Goal: Information Seeking & Learning: Learn about a topic

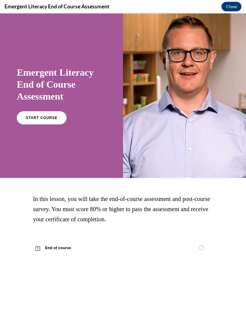
click at [46, 117] on span "START COURSE" at bounding box center [42, 118] width 32 height 4
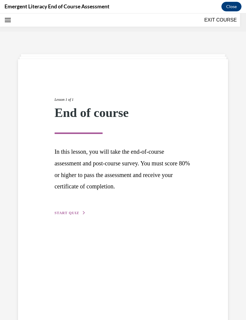
scroll to position [19, 0]
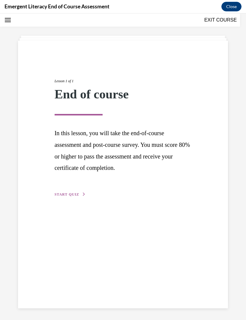
click at [77, 194] on span "START QUIZ" at bounding box center [66, 195] width 25 height 4
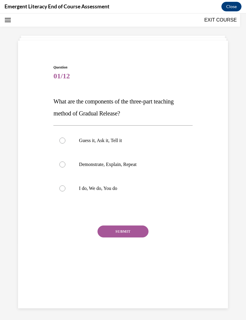
click at [65, 192] on label "I do, We do, You do" at bounding box center [122, 189] width 139 height 24
click at [65, 192] on input "I do, We do, You do" at bounding box center [62, 189] width 6 height 6
radio input "true"
click at [121, 234] on button "SUBMIT" at bounding box center [122, 232] width 51 height 12
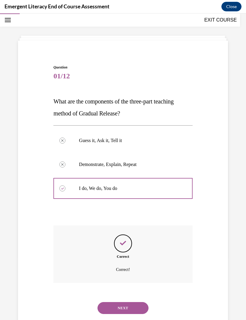
scroll to position [19, 0]
click at [128, 304] on button "NEXT" at bounding box center [122, 308] width 51 height 12
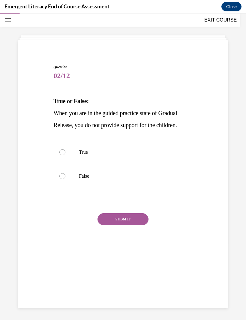
click at [65, 183] on label "False" at bounding box center [122, 176] width 139 height 24
click at [65, 179] on input "False" at bounding box center [62, 176] width 6 height 6
radio input "true"
click at [124, 220] on button "SUBMIT" at bounding box center [122, 219] width 51 height 12
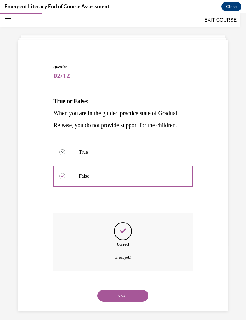
click at [134, 291] on button "NEXT" at bounding box center [122, 296] width 51 height 12
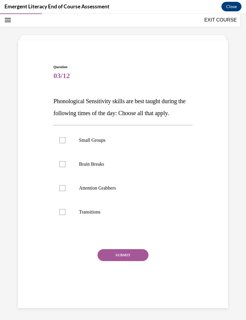
click at [71, 138] on label "Small Groups" at bounding box center [122, 140] width 139 height 24
click at [65, 138] on input "Small Groups" at bounding box center [62, 140] width 6 height 6
checkbox input "true"
click at [66, 188] on label "Attention Grabbers" at bounding box center [122, 188] width 139 height 24
click at [65, 188] on input "Attention Grabbers" at bounding box center [62, 188] width 6 height 6
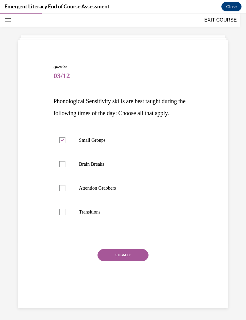
checkbox input "true"
click at [63, 211] on div at bounding box center [62, 212] width 6 height 6
click at [63, 211] on input "Transitions" at bounding box center [62, 212] width 6 height 6
checkbox input "true"
click at [63, 166] on div at bounding box center [62, 164] width 6 height 6
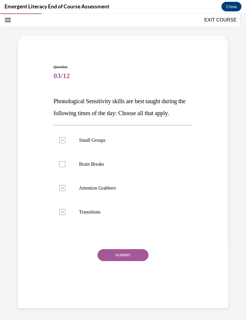
click at [63, 166] on input "Brain Breaks" at bounding box center [62, 164] width 6 height 6
checkbox input "true"
click at [134, 254] on button "SUBMIT" at bounding box center [122, 255] width 51 height 12
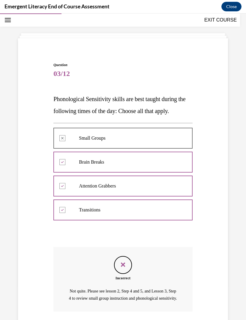
scroll to position [44, 0]
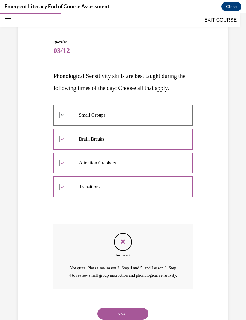
click at [125, 314] on button "NEXT" at bounding box center [122, 314] width 51 height 12
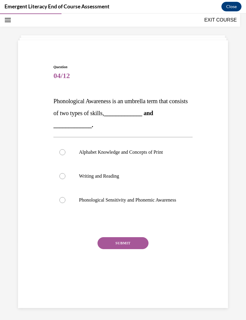
scroll to position [19, 0]
click at [65, 210] on label "Phonological Sensitivity and Phonemic Awareness" at bounding box center [122, 200] width 139 height 24
click at [65, 203] on input "Phonological Sensitivity and Phonemic Awareness" at bounding box center [62, 200] width 6 height 6
radio input "true"
click at [114, 249] on button "SUBMIT" at bounding box center [122, 243] width 51 height 12
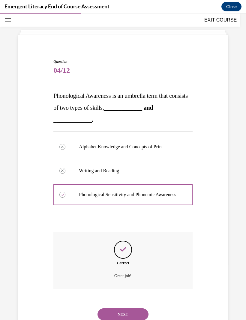
click at [134, 314] on button "NEXT" at bounding box center [122, 315] width 51 height 12
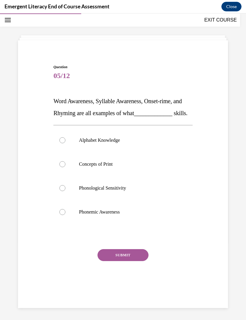
click at [64, 224] on label "Phonemic Awareness" at bounding box center [122, 212] width 139 height 24
click at [64, 215] on input "Phonemic Awareness" at bounding box center [62, 212] width 6 height 6
radio input "true"
click at [134, 261] on button "SUBMIT" at bounding box center [122, 255] width 51 height 12
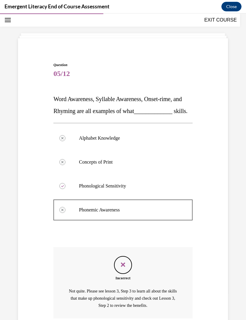
scroll to position [56, 0]
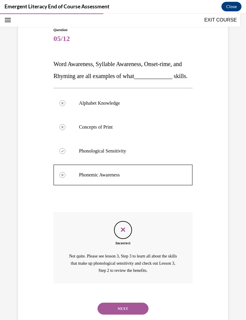
click at [125, 315] on button "NEXT" at bounding box center [122, 309] width 51 height 12
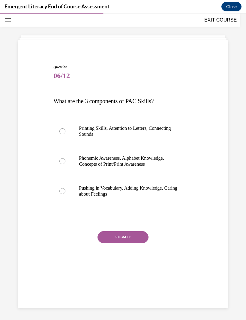
scroll to position [19, 0]
click at [66, 166] on label "Phonemic Awareness, Alphabet Knowledge, Concepts of Print/Print Awareness" at bounding box center [122, 161] width 139 height 30
click at [65, 164] on input "Phonemic Awareness, Alphabet Knowledge, Concepts of Print/Print Awareness" at bounding box center [62, 161] width 6 height 6
radio input "true"
click at [117, 239] on button "SUBMIT" at bounding box center [122, 237] width 51 height 12
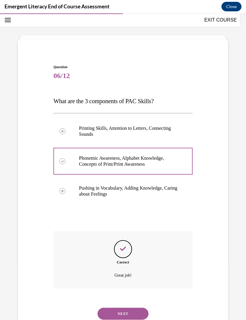
click at [134, 308] on button "NEXT" at bounding box center [122, 314] width 51 height 12
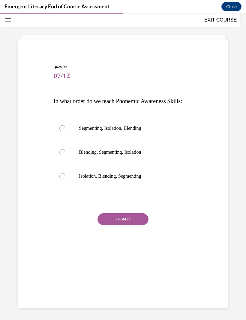
click at [65, 179] on div at bounding box center [62, 176] width 6 height 6
click at [65, 179] on input "Isolation, Blending, Segmenting" at bounding box center [62, 176] width 6 height 6
radio input "true"
click at [121, 225] on button "SUBMIT" at bounding box center [122, 219] width 51 height 12
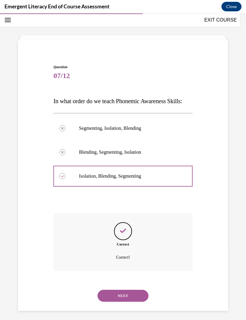
click at [137, 302] on button "NEXT" at bounding box center [122, 296] width 51 height 12
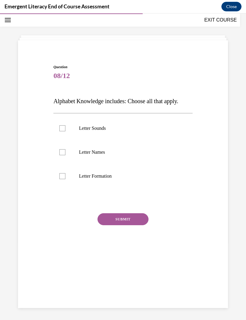
click at [64, 132] on label "Letter Sounds" at bounding box center [122, 128] width 139 height 24
click at [64, 131] on input "Letter Sounds" at bounding box center [62, 128] width 6 height 6
checkbox input "true"
click at [64, 153] on div at bounding box center [62, 152] width 6 height 6
click at [64, 153] on input "Letter Names" at bounding box center [62, 152] width 6 height 6
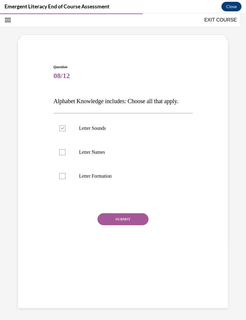
checkbox input "true"
click at [63, 178] on div at bounding box center [62, 176] width 6 height 6
click at [63, 178] on input "Letter Formation" at bounding box center [62, 176] width 6 height 6
checkbox input "true"
click at [127, 225] on button "SUBMIT" at bounding box center [122, 219] width 51 height 12
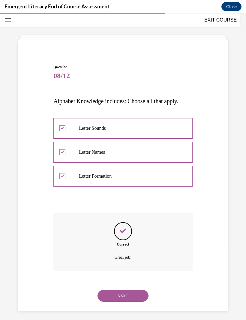
click at [132, 290] on button "NEXT" at bounding box center [122, 296] width 51 height 12
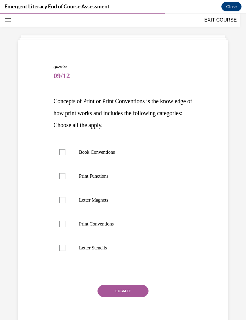
click at [65, 249] on div at bounding box center [62, 248] width 6 height 6
click at [65, 249] on input "Letter Stencils" at bounding box center [62, 248] width 6 height 6
checkbox input "true"
click at [69, 203] on label "Letter Magnets" at bounding box center [122, 200] width 139 height 24
click at [65, 203] on input "Letter Magnets" at bounding box center [62, 200] width 6 height 6
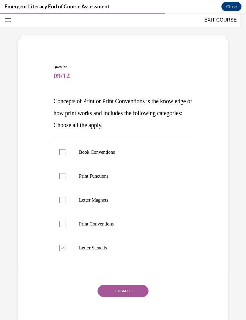
checkbox input "true"
click at [63, 183] on label "Print Functions" at bounding box center [122, 176] width 139 height 24
click at [63, 179] on input "Print Functions" at bounding box center [62, 176] width 6 height 6
checkbox input "true"
click at [63, 232] on label "Print Conventions" at bounding box center [122, 224] width 139 height 24
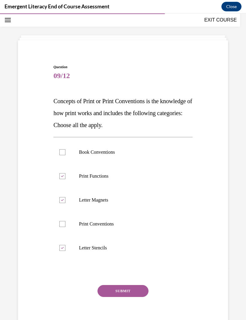
click at [63, 227] on input "Print Conventions" at bounding box center [62, 224] width 6 height 6
checkbox input "true"
click at [64, 207] on label "Letter Magnets" at bounding box center [122, 200] width 139 height 24
click at [64, 203] on input "Letter Magnets" at bounding box center [62, 200] width 6 height 6
checkbox input "false"
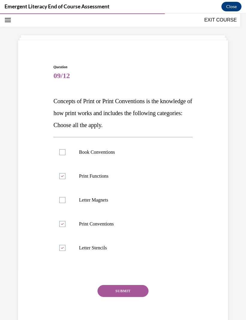
click at [61, 255] on label "Letter Stencils" at bounding box center [122, 248] width 139 height 24
click at [61, 251] on input "Letter Stencils" at bounding box center [62, 248] width 6 height 6
checkbox input "false"
click at [66, 153] on label "Book Conventions" at bounding box center [122, 152] width 139 height 24
click at [65, 153] on input "Book Conventions" at bounding box center [62, 152] width 6 height 6
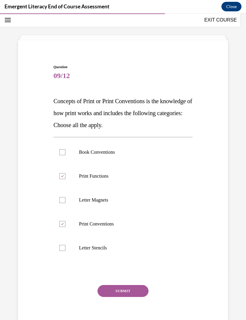
checkbox input "true"
click at [117, 291] on button "SUBMIT" at bounding box center [122, 291] width 51 height 12
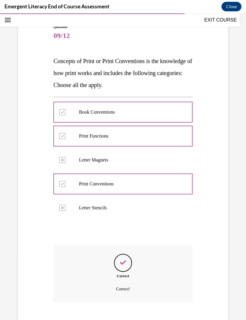
scroll to position [66, 0]
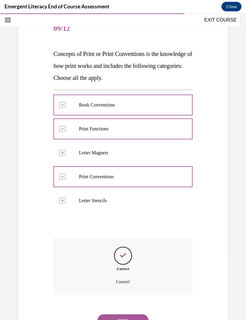
click at [130, 315] on button "NEXT" at bounding box center [122, 321] width 51 height 12
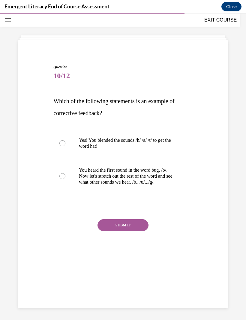
scroll to position [19, 0]
click at [60, 184] on label "You heard the first sound in the word bug, /b/. Now let's stretch out the rest …" at bounding box center [122, 176] width 139 height 36
click at [60, 179] on input "You heard the first sound in the word bug, /b/. Now let's stretch out the rest …" at bounding box center [62, 176] width 6 height 6
radio input "true"
click at [118, 223] on button "SUBMIT" at bounding box center [122, 225] width 51 height 12
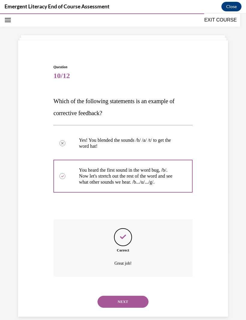
click at [132, 298] on button "NEXT" at bounding box center [122, 302] width 51 height 12
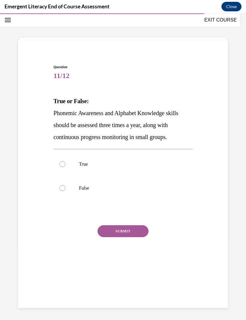
click at [69, 169] on label "True" at bounding box center [122, 164] width 139 height 24
click at [65, 167] on input "True" at bounding box center [62, 164] width 6 height 6
radio input "true"
click at [124, 234] on button "SUBMIT" at bounding box center [122, 231] width 51 height 12
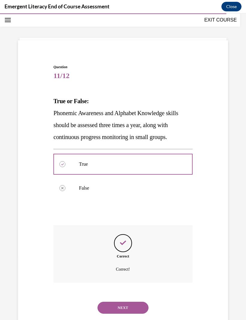
click at [128, 305] on button "NEXT" at bounding box center [122, 308] width 51 height 12
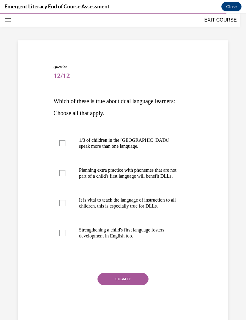
click at [62, 144] on div at bounding box center [62, 143] width 6 height 6
click at [62, 144] on input "1/3 of children in the [GEOGRAPHIC_DATA] speak more than one language." at bounding box center [62, 143] width 6 height 6
checkbox input "true"
click at [62, 182] on label "Planning extra practice with phonemes that are not part of a child's first lang…" at bounding box center [122, 173] width 139 height 30
click at [62, 176] on input "Planning extra practice with phonemes that are not part of a child's first lang…" at bounding box center [62, 173] width 6 height 6
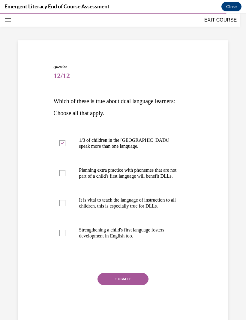
checkbox input "true"
click at [66, 241] on label "Strengthening a child's first language fosters development in English too." at bounding box center [122, 233] width 139 height 30
click at [65, 236] on input "Strengthening a child's first language fosters development in English too." at bounding box center [62, 233] width 6 height 6
checkbox input "true"
click at [136, 285] on button "SUBMIT" at bounding box center [122, 279] width 51 height 12
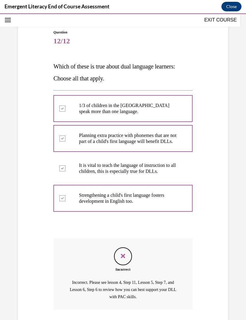
scroll to position [74, 0]
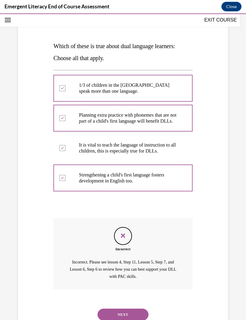
click at [129, 315] on button "NEXT" at bounding box center [122, 315] width 51 height 12
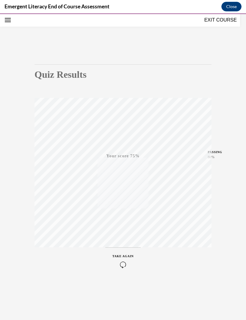
click at [124, 267] on icon "button" at bounding box center [122, 265] width 21 height 7
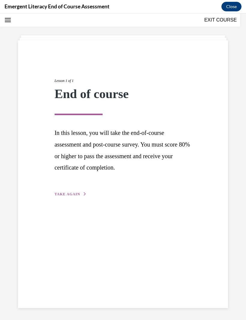
click at [71, 195] on span "TAKE AGAIN" at bounding box center [66, 194] width 25 height 4
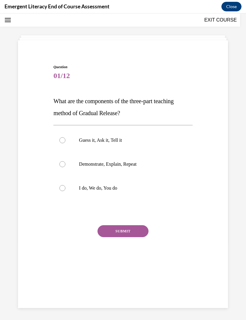
click at [61, 192] on label "I do, We do, You do" at bounding box center [122, 188] width 139 height 24
click at [61, 191] on input "I do, We do, You do" at bounding box center [62, 188] width 6 height 6
radio input "true"
click at [129, 237] on button "SUBMIT" at bounding box center [122, 231] width 51 height 12
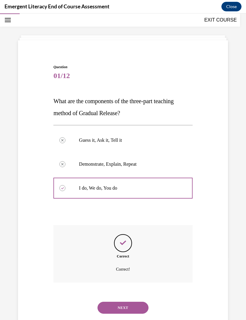
click at [130, 303] on button "NEXT" at bounding box center [122, 308] width 51 height 12
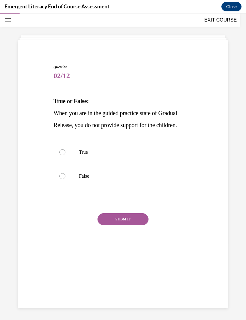
click at [62, 179] on label "False" at bounding box center [122, 176] width 139 height 24
click at [62, 179] on input "False" at bounding box center [62, 176] width 6 height 6
radio input "true"
click at [111, 217] on button "SUBMIT" at bounding box center [122, 219] width 51 height 12
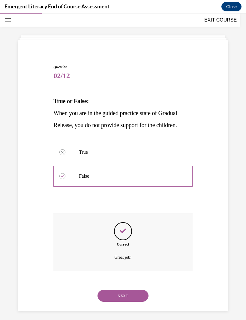
click at [134, 291] on button "NEXT" at bounding box center [122, 296] width 51 height 12
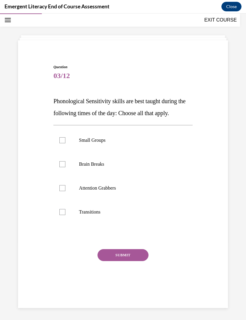
click at [68, 146] on label "Small Groups" at bounding box center [122, 140] width 139 height 24
click at [65, 143] on input "Small Groups" at bounding box center [62, 140] width 6 height 6
checkbox input "true"
click at [63, 196] on label "Attention Grabbers" at bounding box center [122, 188] width 139 height 24
click at [63, 191] on input "Attention Grabbers" at bounding box center [62, 188] width 6 height 6
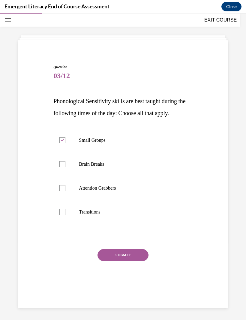
checkbox input "true"
click at [66, 214] on label "Transitions" at bounding box center [122, 212] width 139 height 24
click at [65, 214] on input "Transitions" at bounding box center [62, 212] width 6 height 6
checkbox input "true"
click at [123, 257] on button "SUBMIT" at bounding box center [122, 255] width 51 height 12
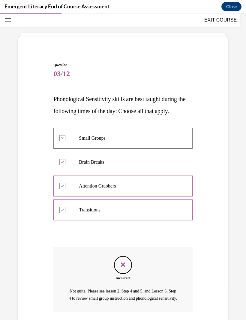
scroll to position [44, 0]
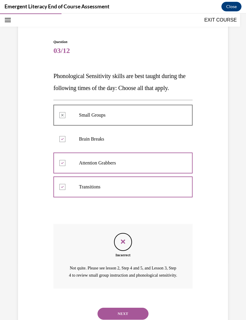
click at [122, 315] on button "NEXT" at bounding box center [122, 314] width 51 height 12
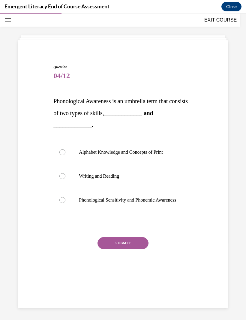
scroll to position [19, 0]
click at [62, 209] on label "Phonological Sensitivity and Phonemic Awareness" at bounding box center [122, 200] width 139 height 24
click at [62, 203] on input "Phonological Sensitivity and Phonemic Awareness" at bounding box center [62, 200] width 6 height 6
radio input "true"
click at [133, 244] on button "SUBMIT" at bounding box center [122, 243] width 51 height 12
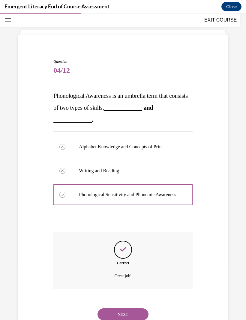
click at [132, 315] on button "NEXT" at bounding box center [122, 315] width 51 height 12
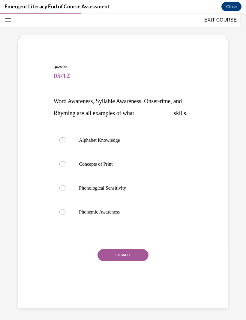
click at [71, 224] on label "Phonemic Awareness" at bounding box center [122, 212] width 139 height 24
click at [65, 215] on input "Phonemic Awareness" at bounding box center [62, 212] width 6 height 6
radio input "true"
click at [129, 261] on button "SUBMIT" at bounding box center [122, 255] width 51 height 12
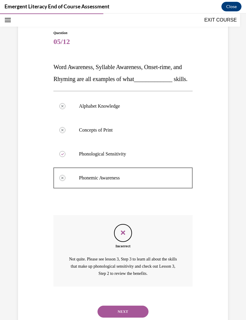
scroll to position [56, 0]
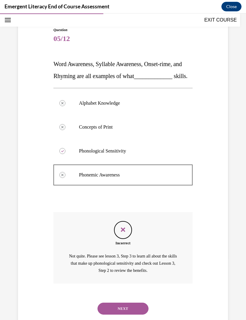
click at [133, 315] on button "NEXT" at bounding box center [122, 309] width 51 height 12
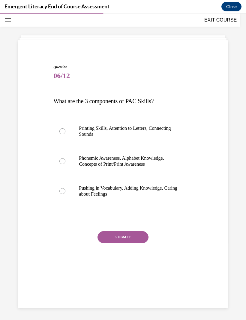
scroll to position [19, 0]
click at [70, 161] on label "Phonemic Awareness, Alphabet Knowledge, Concepts of Print/Print Awareness" at bounding box center [122, 161] width 139 height 30
click at [65, 161] on input "Phonemic Awareness, Alphabet Knowledge, Concepts of Print/Print Awareness" at bounding box center [62, 161] width 6 height 6
radio input "true"
click at [140, 233] on button "SUBMIT" at bounding box center [122, 237] width 51 height 12
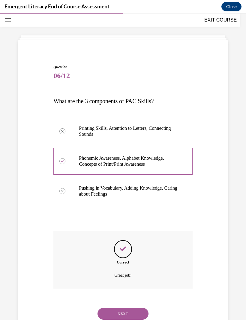
click at [140, 308] on button "NEXT" at bounding box center [122, 314] width 51 height 12
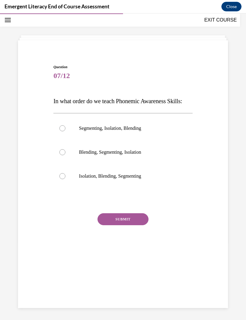
click at [69, 188] on label "Isolation, Blending, Segmenting" at bounding box center [122, 176] width 139 height 24
click at [65, 179] on input "Isolation, Blending, Segmenting" at bounding box center [62, 176] width 6 height 6
radio input "true"
click at [120, 225] on button "SUBMIT" at bounding box center [122, 219] width 51 height 12
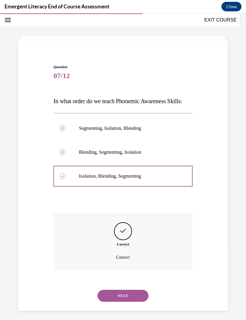
click at [125, 302] on button "NEXT" at bounding box center [122, 296] width 51 height 12
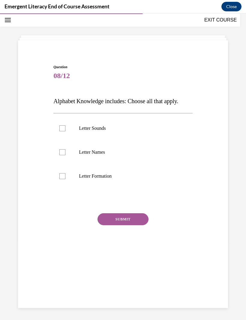
click at [66, 149] on label "Letter Names" at bounding box center [122, 152] width 139 height 24
click at [65, 149] on input "Letter Names" at bounding box center [62, 152] width 6 height 6
checkbox input "true"
click at [65, 171] on label "Letter Formation" at bounding box center [122, 176] width 139 height 24
click at [65, 173] on input "Letter Formation" at bounding box center [62, 176] width 6 height 6
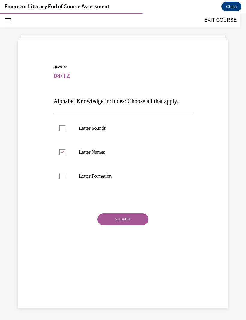
checkbox input "true"
click at [62, 132] on label "Letter Sounds" at bounding box center [122, 128] width 139 height 24
click at [62, 131] on input "Letter Sounds" at bounding box center [62, 128] width 6 height 6
checkbox input "true"
click at [133, 220] on button "SUBMIT" at bounding box center [122, 219] width 51 height 12
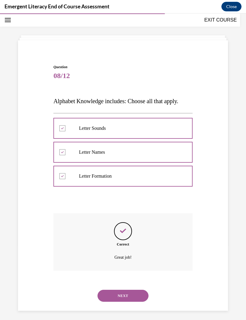
click at [129, 290] on button "NEXT" at bounding box center [122, 296] width 51 height 12
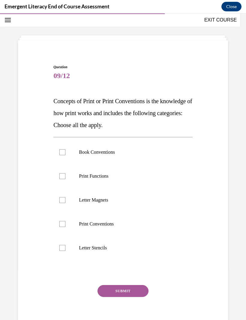
click at [67, 149] on label "Book Conventions" at bounding box center [122, 152] width 139 height 24
click at [65, 149] on input "Book Conventions" at bounding box center [62, 152] width 6 height 6
checkbox input "true"
click at [69, 206] on label "Letter Magnets" at bounding box center [122, 200] width 139 height 24
click at [65, 203] on input "Letter Magnets" at bounding box center [62, 200] width 6 height 6
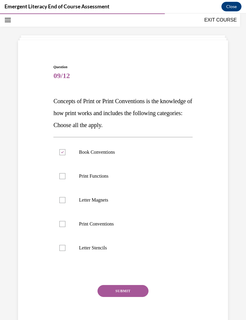
checkbox input "true"
click at [70, 224] on label "Print Conventions" at bounding box center [122, 224] width 139 height 24
click at [65, 224] on input "Print Conventions" at bounding box center [62, 224] width 6 height 6
click at [64, 226] on div at bounding box center [62, 224] width 6 height 6
click at [64, 226] on input "Print Conventions" at bounding box center [62, 224] width 6 height 6
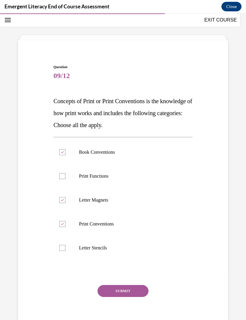
checkbox input "false"
click at [64, 254] on label "Letter Stencils" at bounding box center [122, 248] width 139 height 24
click at [64, 251] on input "Letter Stencils" at bounding box center [62, 248] width 6 height 6
checkbox input "true"
click at [134, 291] on button "SUBMIT" at bounding box center [122, 291] width 51 height 12
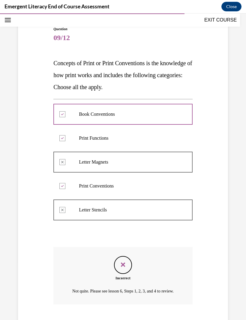
scroll to position [73, 0]
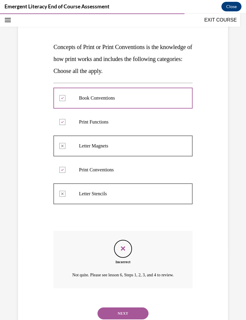
click at [129, 317] on button "NEXT" at bounding box center [122, 314] width 51 height 12
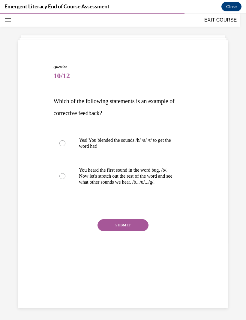
scroll to position [19, 0]
click at [59, 176] on label "You heard the first sound in the word bug, /b/. Now let's stretch out the rest …" at bounding box center [122, 176] width 139 height 36
click at [59, 176] on input "You heard the first sound in the word bug, /b/. Now let's stretch out the rest …" at bounding box center [62, 176] width 6 height 6
radio input "true"
click at [118, 218] on div "Question 10/12 Which of the following statements is an example of corrective fe…" at bounding box center [122, 166] width 139 height 204
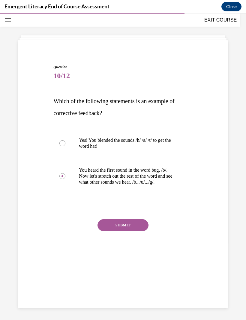
click at [130, 223] on button "SUBMIT" at bounding box center [122, 225] width 51 height 12
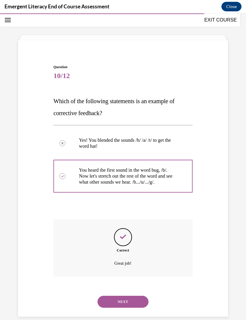
click at [130, 298] on button "NEXT" at bounding box center [122, 302] width 51 height 12
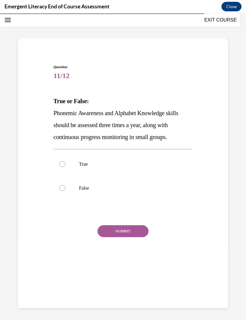
click at [63, 185] on div at bounding box center [62, 188] width 6 height 6
click at [63, 185] on input "False" at bounding box center [62, 188] width 6 height 6
radio input "true"
click at [115, 228] on button "SUBMIT" at bounding box center [122, 231] width 51 height 12
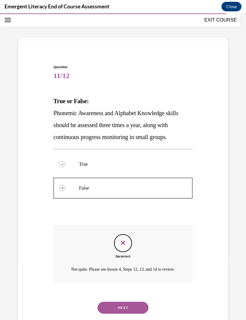
click at [126, 308] on button "NEXT" at bounding box center [122, 308] width 51 height 12
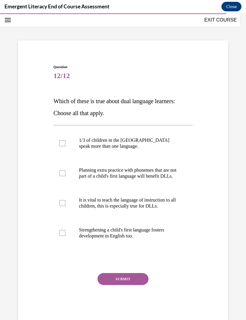
click at [61, 150] on label "1/3 of children in the [GEOGRAPHIC_DATA] speak more than one language." at bounding box center [122, 143] width 139 height 30
click at [61, 146] on input "1/3 of children in the [GEOGRAPHIC_DATA] speak more than one language." at bounding box center [62, 143] width 6 height 6
checkbox input "true"
click at [63, 215] on label "It is vital to teach the language of instruction to all children, this is espec…" at bounding box center [122, 203] width 139 height 30
click at [63, 206] on input "It is vital to teach the language of instruction to all children, this is espec…" at bounding box center [62, 203] width 6 height 6
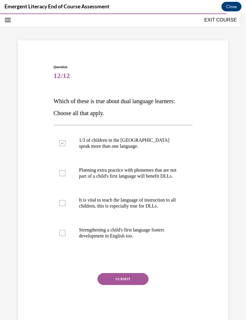
checkbox input "true"
click at [66, 236] on label "Strengthening a child's first language fosters development in English too." at bounding box center [122, 233] width 139 height 30
click at [65, 236] on input "Strengthening a child's first language fosters development in English too." at bounding box center [62, 233] width 6 height 6
checkbox input "true"
click at [62, 172] on label "Planning extra practice with phonemes that are not part of a child's first lang…" at bounding box center [122, 173] width 139 height 30
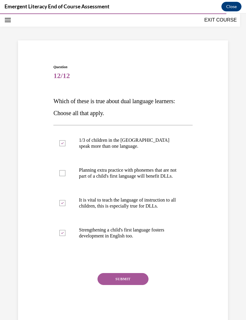
click at [62, 172] on input "Planning extra practice with phonemes that are not part of a child's first lang…" at bounding box center [62, 173] width 6 height 6
checkbox input "true"
click at [122, 285] on button "SUBMIT" at bounding box center [122, 279] width 51 height 12
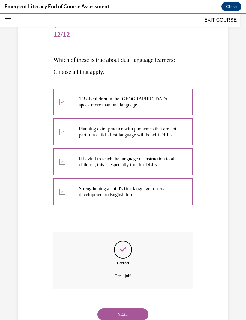
click at [132, 314] on button "NEXT" at bounding box center [122, 315] width 51 height 12
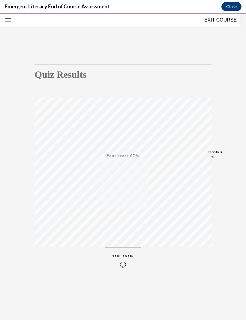
click at [120, 274] on button "TAKE AGAIN" at bounding box center [123, 261] width 36 height 27
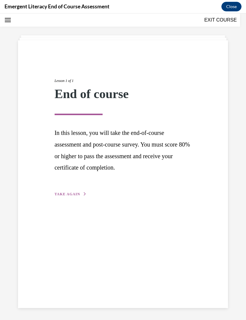
click at [76, 195] on span "TAKE AGAIN" at bounding box center [66, 194] width 25 height 4
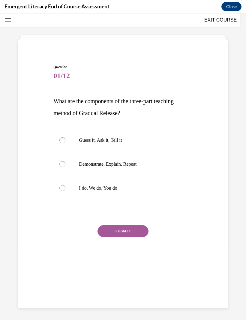
click at [66, 195] on label "I do, We do, You do" at bounding box center [122, 188] width 139 height 24
click at [65, 191] on input "I do, We do, You do" at bounding box center [62, 188] width 6 height 6
radio input "true"
click at [122, 228] on button "SUBMIT" at bounding box center [122, 231] width 51 height 12
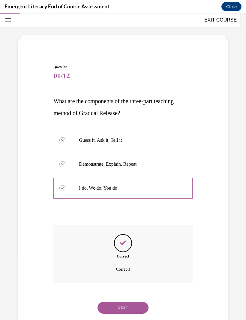
click at [132, 302] on button "NEXT" at bounding box center [122, 308] width 51 height 12
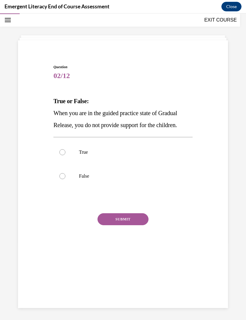
click at [62, 155] on div at bounding box center [62, 152] width 6 height 6
click at [62, 155] on input "True" at bounding box center [62, 152] width 6 height 6
radio input "true"
click at [118, 219] on button "SUBMIT" at bounding box center [122, 219] width 51 height 12
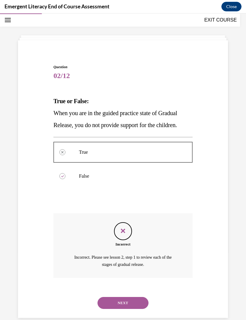
click at [129, 297] on button "NEXT" at bounding box center [122, 303] width 51 height 12
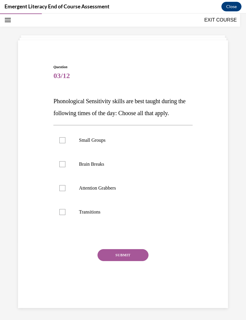
click at [66, 169] on label "Brain Breaks" at bounding box center [122, 164] width 139 height 24
click at [65, 167] on input "Brain Breaks" at bounding box center [62, 164] width 6 height 6
checkbox input "true"
click at [64, 184] on label "Attention Grabbers" at bounding box center [122, 188] width 139 height 24
click at [64, 185] on input "Attention Grabbers" at bounding box center [62, 188] width 6 height 6
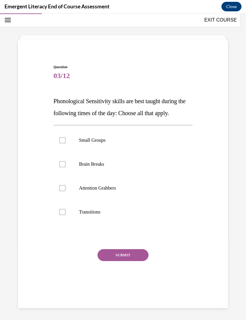
checkbox input "true"
click at [64, 209] on div at bounding box center [62, 212] width 6 height 6
click at [64, 209] on input "Transitions" at bounding box center [62, 212] width 6 height 6
checkbox input "true"
click at [124, 256] on button "SUBMIT" at bounding box center [122, 255] width 51 height 12
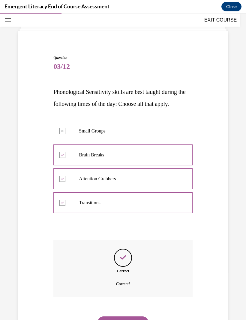
scroll to position [30, 0]
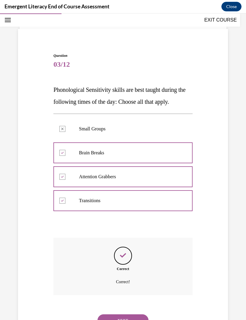
click at [129, 315] on button "NEXT" at bounding box center [122, 321] width 51 height 12
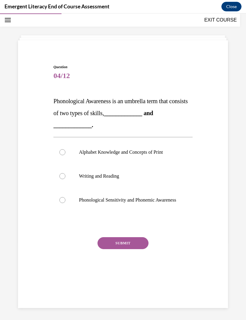
scroll to position [19, 0]
click at [66, 210] on label "Phonological Sensitivity and Phonemic Awareness" at bounding box center [122, 200] width 139 height 24
click at [65, 203] on input "Phonological Sensitivity and Phonemic Awareness" at bounding box center [62, 200] width 6 height 6
radio input "true"
click at [127, 247] on button "SUBMIT" at bounding box center [122, 243] width 51 height 12
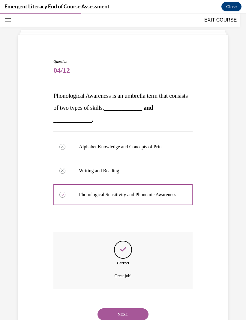
click at [132, 318] on button "NEXT" at bounding box center [122, 315] width 51 height 12
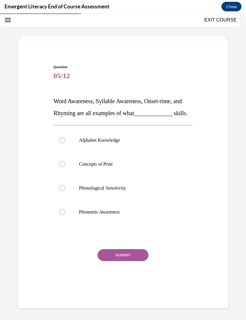
click at [63, 215] on div at bounding box center [62, 212] width 6 height 6
click at [63, 215] on input "Phonemic Awareness" at bounding box center [62, 212] width 6 height 6
radio input "true"
click at [126, 261] on button "SUBMIT" at bounding box center [122, 255] width 51 height 12
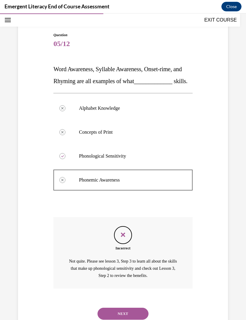
scroll to position [56, 0]
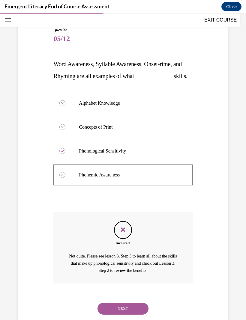
click at [130, 311] on button "NEXT" at bounding box center [122, 309] width 51 height 12
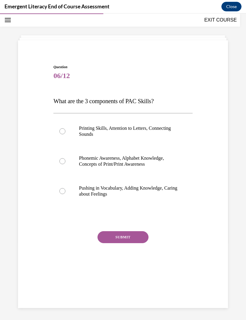
scroll to position [19, 0]
click at [68, 166] on label "Phonemic Awareness, Alphabet Knowledge, Concepts of Print/Print Awareness" at bounding box center [122, 161] width 139 height 30
click at [65, 164] on input "Phonemic Awareness, Alphabet Knowledge, Concepts of Print/Print Awareness" at bounding box center [62, 161] width 6 height 6
radio input "true"
click at [133, 229] on div "Question 06/12 What are the 3 components of PAC Skills? Printing Skills, Attent…" at bounding box center [122, 172] width 139 height 216
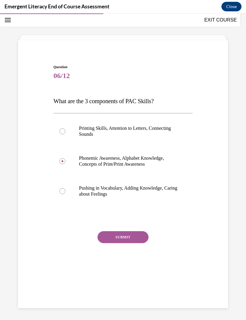
click at [131, 236] on button "SUBMIT" at bounding box center [122, 237] width 51 height 12
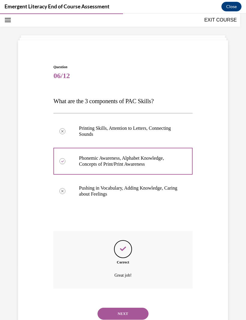
click at [131, 308] on button "NEXT" at bounding box center [122, 314] width 51 height 12
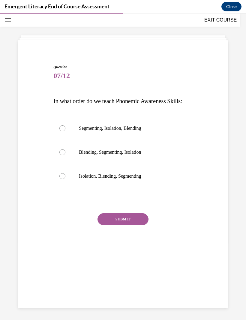
click at [67, 188] on label "Isolation, Blending, Segmenting" at bounding box center [122, 176] width 139 height 24
click at [65, 179] on input "Isolation, Blending, Segmenting" at bounding box center [62, 176] width 6 height 6
radio input "true"
click at [128, 225] on button "SUBMIT" at bounding box center [122, 219] width 51 height 12
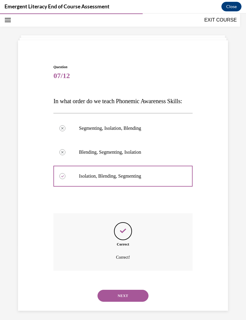
click at [129, 302] on button "NEXT" at bounding box center [122, 296] width 51 height 12
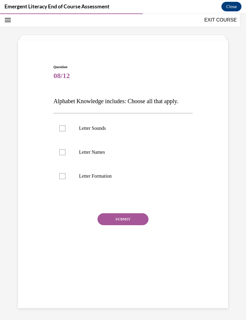
click at [66, 134] on label "Letter Sounds" at bounding box center [122, 128] width 139 height 24
click at [65, 131] on input "Letter Sounds" at bounding box center [62, 128] width 6 height 6
checkbox input "true"
click at [64, 172] on label "Letter Formation" at bounding box center [122, 176] width 139 height 24
click at [64, 173] on input "Letter Formation" at bounding box center [62, 176] width 6 height 6
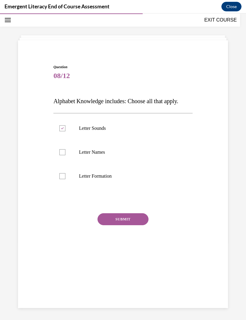
checkbox input "true"
click at [64, 156] on label "Letter Names" at bounding box center [122, 152] width 139 height 24
click at [64, 155] on input "Letter Names" at bounding box center [62, 152] width 6 height 6
checkbox input "true"
click at [122, 215] on button "SUBMIT" at bounding box center [122, 219] width 51 height 12
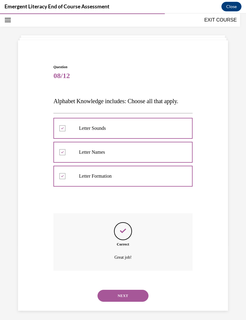
click at [132, 290] on button "NEXT" at bounding box center [122, 296] width 51 height 12
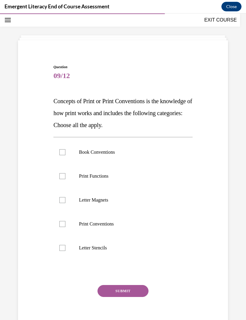
click at [63, 184] on label "Print Functions" at bounding box center [122, 176] width 139 height 24
click at [63, 179] on input "Print Functions" at bounding box center [62, 176] width 6 height 6
checkbox input "true"
click at [65, 225] on div at bounding box center [62, 224] width 6 height 6
click at [65, 225] on input "Print Conventions" at bounding box center [62, 224] width 6 height 6
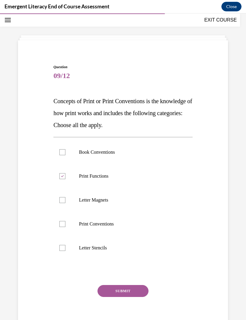
checkbox input "true"
click at [117, 291] on button "SUBMIT" at bounding box center [122, 291] width 51 height 12
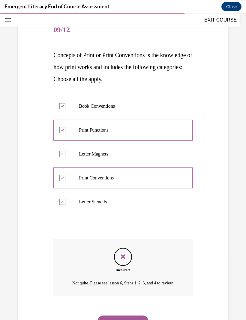
scroll to position [73, 0]
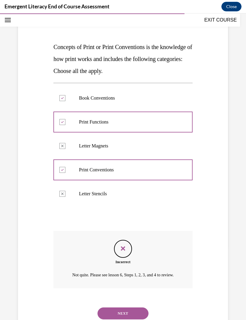
click at [117, 312] on button "NEXT" at bounding box center [122, 314] width 51 height 12
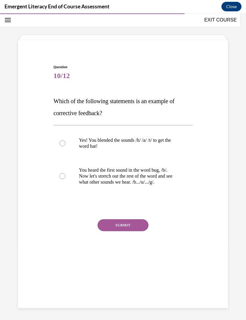
scroll to position [19, 0]
click at [68, 179] on label "You heard the first sound in the word bug, /b/. Now let's stretch out the rest …" at bounding box center [122, 176] width 139 height 36
click at [65, 179] on input "You heard the first sound in the word bug, /b/. Now let's stretch out the rest …" at bounding box center [62, 176] width 6 height 6
radio input "true"
click at [127, 223] on button "SUBMIT" at bounding box center [122, 225] width 51 height 12
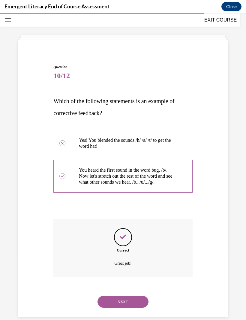
click at [131, 298] on button "NEXT" at bounding box center [122, 302] width 51 height 12
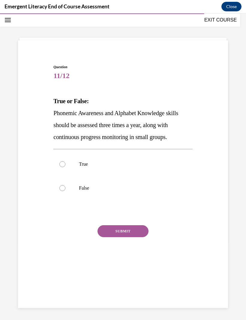
click at [61, 167] on label "True" at bounding box center [122, 164] width 139 height 24
click at [61, 167] on input "True" at bounding box center [62, 164] width 6 height 6
radio input "true"
click at [124, 231] on button "SUBMIT" at bounding box center [122, 231] width 51 height 12
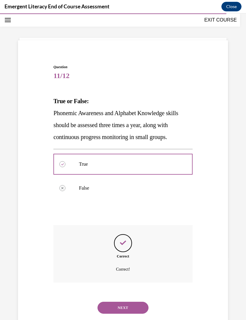
click at [130, 302] on button "NEXT" at bounding box center [122, 308] width 51 height 12
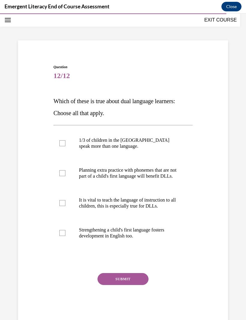
click at [63, 147] on label "1/3 of children in the [GEOGRAPHIC_DATA] speak more than one language." at bounding box center [122, 143] width 139 height 30
click at [63, 146] on input "1/3 of children in the [GEOGRAPHIC_DATA] speak more than one language." at bounding box center [62, 143] width 6 height 6
checkbox input "true"
click at [62, 176] on div at bounding box center [62, 173] width 6 height 6
click at [62, 176] on input "Planning extra practice with phonemes that are not part of a child's first lang…" at bounding box center [62, 173] width 6 height 6
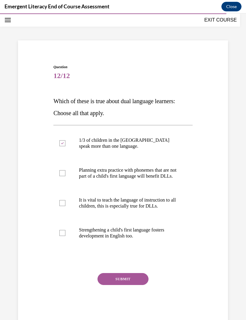
checkbox input "true"
click at [60, 206] on div at bounding box center [62, 203] width 6 height 6
click at [60, 206] on input "It is vital to teach the language of instruction to all children, this is espec…" at bounding box center [62, 203] width 6 height 6
checkbox input "true"
click at [65, 235] on label "Strengthening a child's first language fosters development in English too." at bounding box center [122, 233] width 139 height 30
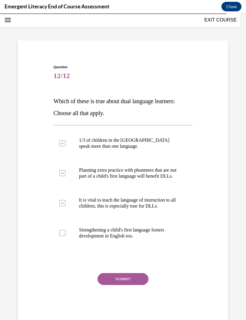
click at [65, 235] on input "Strengthening a child's first language fosters development in English too." at bounding box center [62, 233] width 6 height 6
checkbox input "true"
click at [128, 285] on button "SUBMIT" at bounding box center [122, 279] width 51 height 12
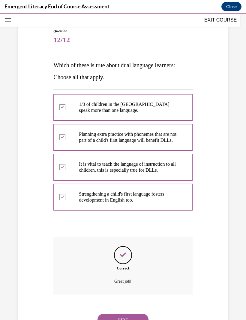
scroll to position [60, 0]
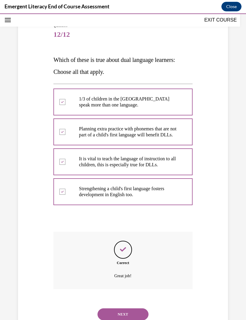
click at [126, 317] on button "NEXT" at bounding box center [122, 315] width 51 height 12
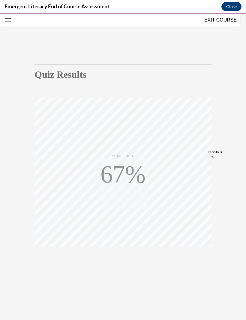
scroll to position [19, 0]
click at [121, 270] on button "TAKE AGAIN" at bounding box center [123, 261] width 36 height 27
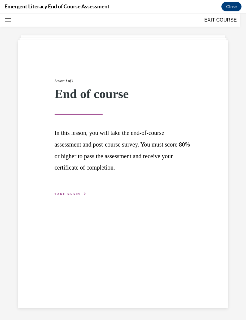
click at [73, 199] on div "Lesson 1 of 1 End of course In this lesson, you will take the end-of-course ass…" at bounding box center [123, 174] width 210 height 268
click at [71, 196] on button "TAKE AGAIN" at bounding box center [70, 194] width 32 height 5
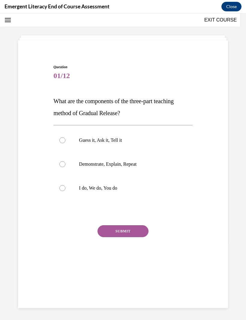
click at [64, 193] on label "I do, We do, You do" at bounding box center [122, 188] width 139 height 24
click at [64, 191] on input "I do, We do, You do" at bounding box center [62, 188] width 6 height 6
radio input "true"
click at [120, 234] on button "SUBMIT" at bounding box center [122, 231] width 51 height 12
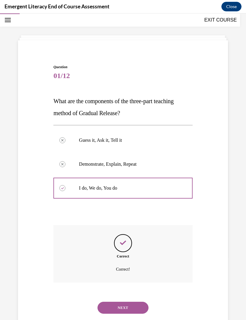
click at [128, 302] on button "NEXT" at bounding box center [122, 308] width 51 height 12
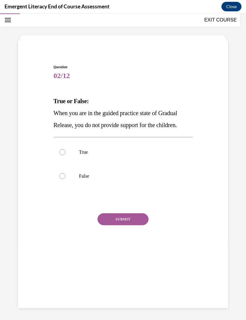
click at [63, 159] on label "True" at bounding box center [122, 152] width 139 height 24
click at [63, 155] on input "True" at bounding box center [62, 152] width 6 height 6
radio input "true"
click at [124, 216] on button "SUBMIT" at bounding box center [122, 219] width 51 height 12
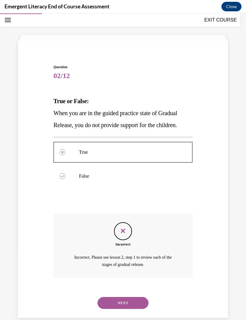
click at [127, 299] on button "NEXT" at bounding box center [122, 303] width 51 height 12
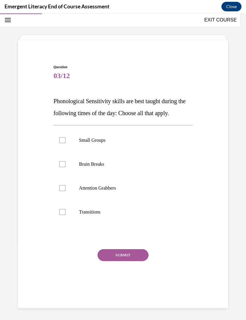
click at [67, 169] on label "Brain Breaks" at bounding box center [122, 164] width 139 height 24
click at [65, 167] on input "Brain Breaks" at bounding box center [62, 164] width 6 height 6
checkbox input "true"
click at [62, 188] on div at bounding box center [62, 188] width 6 height 6
click at [62, 188] on input "Attention Grabbers" at bounding box center [62, 188] width 6 height 6
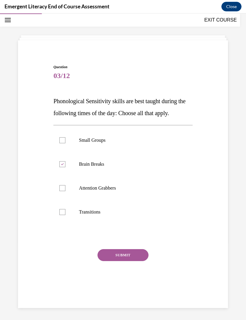
checkbox input "true"
click at [64, 215] on div at bounding box center [62, 212] width 6 height 6
click at [64, 215] on input "Transitions" at bounding box center [62, 212] width 6 height 6
checkbox input "true"
click at [126, 254] on button "SUBMIT" at bounding box center [122, 255] width 51 height 12
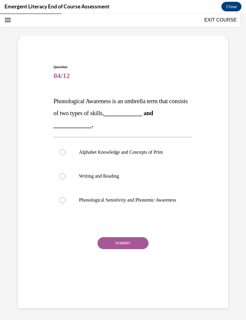
click at [61, 203] on div at bounding box center [62, 200] width 6 height 6
click at [61, 203] on input "Phonological Sensitivity and Phonemic Awareness" at bounding box center [62, 200] width 6 height 6
radio input "true"
click at [117, 249] on button "SUBMIT" at bounding box center [122, 243] width 51 height 12
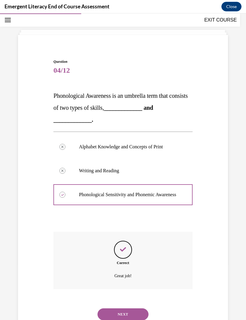
click at [124, 317] on button "NEXT" at bounding box center [122, 315] width 51 height 12
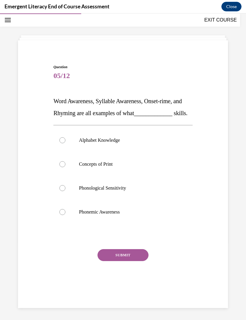
click at [69, 224] on label "Phonemic Awareness" at bounding box center [122, 212] width 139 height 24
click at [65, 215] on input "Phonemic Awareness" at bounding box center [62, 212] width 6 height 6
radio input "true"
click at [122, 261] on button "SUBMIT" at bounding box center [122, 255] width 51 height 12
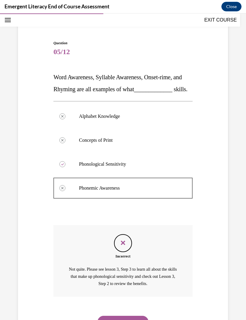
scroll to position [56, 0]
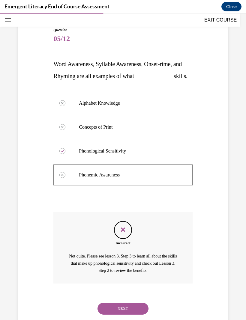
click at [121, 313] on button "NEXT" at bounding box center [122, 309] width 51 height 12
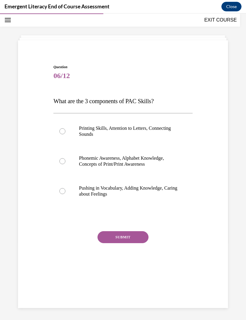
scroll to position [19, 0]
click at [63, 195] on label "Pushing in Vocabulary, Adding Knowledge, Caring about Feelings" at bounding box center [122, 191] width 139 height 30
click at [63, 194] on input "Pushing in Vocabulary, Adding Knowledge, Caring about Feelings" at bounding box center [62, 191] width 6 height 6
radio input "true"
click at [63, 167] on label "Phonemic Awareness, Alphabet Knowledge, Concepts of Print/Print Awareness" at bounding box center [122, 161] width 139 height 30
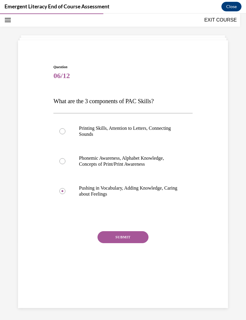
click at [63, 164] on input "Phonemic Awareness, Alphabet Knowledge, Concepts of Print/Print Awareness" at bounding box center [62, 161] width 6 height 6
radio input "true"
click at [119, 236] on button "SUBMIT" at bounding box center [122, 237] width 51 height 12
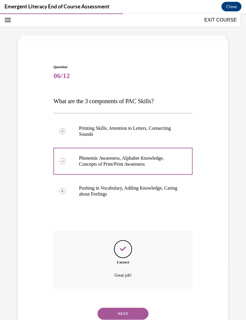
click at [128, 313] on button "NEXT" at bounding box center [122, 314] width 51 height 12
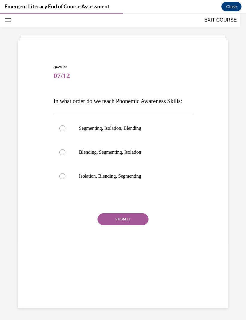
click at [64, 188] on label "Isolation, Blending, Segmenting" at bounding box center [122, 176] width 139 height 24
click at [64, 179] on input "Isolation, Blending, Segmenting" at bounding box center [62, 176] width 6 height 6
radio input "true"
click at [125, 225] on button "SUBMIT" at bounding box center [122, 219] width 51 height 12
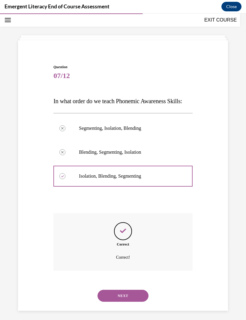
click at [128, 302] on button "NEXT" at bounding box center [122, 296] width 51 height 12
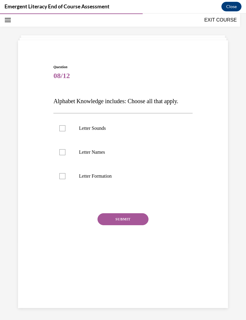
click at [61, 134] on label "Letter Sounds" at bounding box center [122, 128] width 139 height 24
click at [61, 131] on input "Letter Sounds" at bounding box center [62, 128] width 6 height 6
checkbox input "true"
click at [64, 156] on label "Letter Names" at bounding box center [122, 152] width 139 height 24
click at [64, 155] on input "Letter Names" at bounding box center [62, 152] width 6 height 6
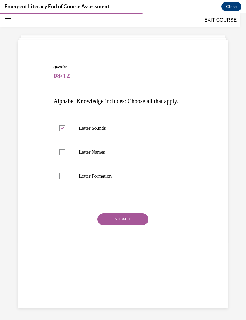
checkbox input "true"
click at [66, 181] on label "Letter Formation" at bounding box center [122, 176] width 139 height 24
click at [65, 179] on input "Letter Formation" at bounding box center [62, 176] width 6 height 6
checkbox input "true"
click at [125, 225] on button "SUBMIT" at bounding box center [122, 219] width 51 height 12
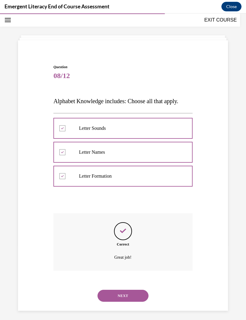
click at [134, 290] on button "NEXT" at bounding box center [122, 296] width 51 height 12
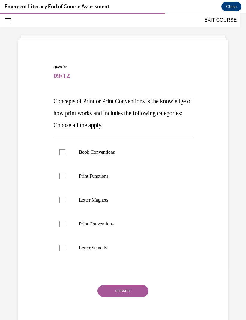
click at [65, 183] on label "Print Functions" at bounding box center [122, 176] width 139 height 24
click at [65, 179] on input "Print Functions" at bounding box center [62, 176] width 6 height 6
checkbox input "true"
click at [64, 231] on label "Print Conventions" at bounding box center [122, 224] width 139 height 24
click at [64, 227] on input "Print Conventions" at bounding box center [62, 224] width 6 height 6
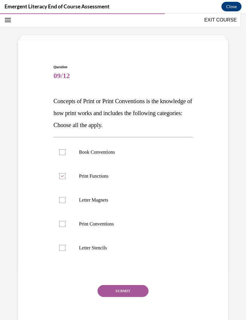
checkbox input "true"
click at [111, 291] on button "SUBMIT" at bounding box center [122, 291] width 51 height 12
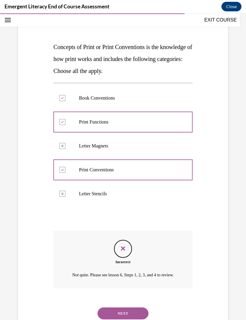
scroll to position [73, 0]
click at [125, 308] on button "NEXT" at bounding box center [122, 314] width 51 height 12
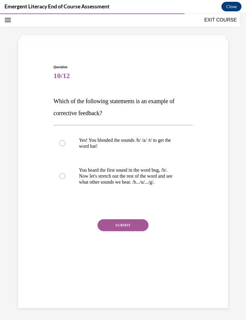
scroll to position [19, 0]
click at [117, 225] on button "SUBMIT" at bounding box center [122, 225] width 51 height 12
click at [65, 178] on div at bounding box center [62, 176] width 6 height 6
click at [65, 178] on input "You heard the first sound in the word bug, /b/. Now let's stretch out the rest …" at bounding box center [62, 176] width 6 height 6
radio input "true"
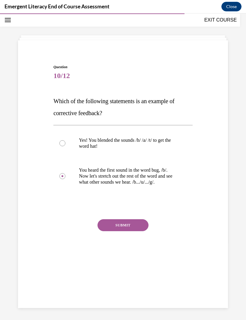
click at [122, 227] on button "SUBMIT" at bounding box center [122, 225] width 51 height 12
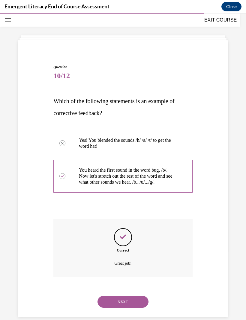
click at [125, 299] on button "NEXT" at bounding box center [122, 302] width 51 height 12
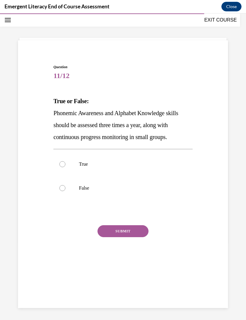
click at [62, 172] on label "True" at bounding box center [122, 164] width 139 height 24
click at [62, 167] on input "True" at bounding box center [62, 164] width 6 height 6
radio input "true"
click at [124, 234] on button "SUBMIT" at bounding box center [122, 231] width 51 height 12
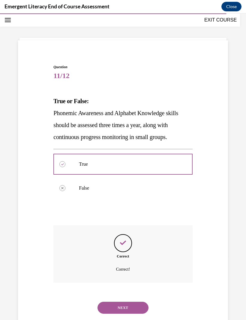
click at [129, 302] on button "NEXT" at bounding box center [122, 308] width 51 height 12
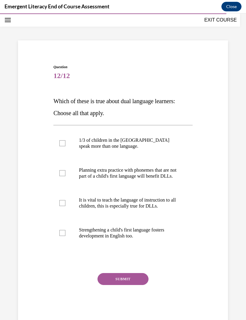
click at [62, 148] on label "1/3 of children in the [GEOGRAPHIC_DATA] speak more than one language." at bounding box center [122, 143] width 139 height 30
click at [62, 146] on input "1/3 of children in the [GEOGRAPHIC_DATA] speak more than one language." at bounding box center [62, 143] width 6 height 6
checkbox input "true"
click at [62, 176] on div at bounding box center [62, 173] width 6 height 6
click at [62, 176] on input "Planning extra practice with phonemes that are not part of a child's first lang…" at bounding box center [62, 173] width 6 height 6
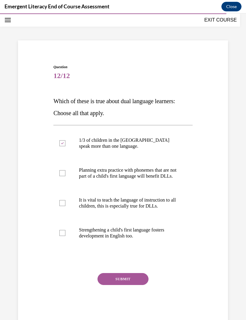
checkbox input "true"
click at [67, 205] on label "It is vital to teach the language of instruction to all children, this is espec…" at bounding box center [122, 203] width 139 height 30
click at [65, 205] on input "It is vital to teach the language of instruction to all children, this is espec…" at bounding box center [62, 203] width 6 height 6
checkbox input "true"
click at [68, 239] on label "Strengthening a child's first language fosters development in English too." at bounding box center [122, 233] width 139 height 30
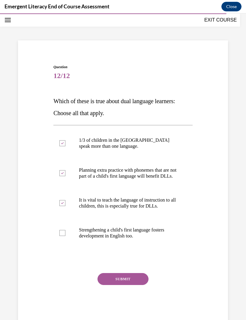
click at [65, 236] on input "Strengthening a child's first language fosters development in English too." at bounding box center [62, 233] width 6 height 6
checkbox input "true"
click at [122, 285] on button "SUBMIT" at bounding box center [122, 279] width 51 height 12
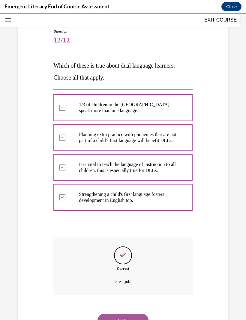
scroll to position [60, 0]
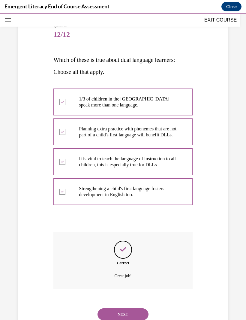
click at [125, 316] on button "NEXT" at bounding box center [122, 315] width 51 height 12
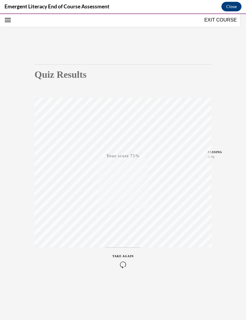
click at [124, 265] on icon "button" at bounding box center [122, 265] width 21 height 7
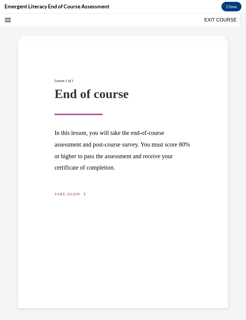
click at [73, 194] on span "TAKE AGAIN" at bounding box center [66, 194] width 25 height 4
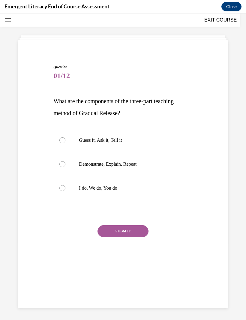
click at [61, 191] on label "I do, We do, You do" at bounding box center [122, 188] width 139 height 24
click at [61, 191] on input "I do, We do, You do" at bounding box center [62, 188] width 6 height 6
radio input "true"
click at [121, 231] on button "SUBMIT" at bounding box center [122, 231] width 51 height 12
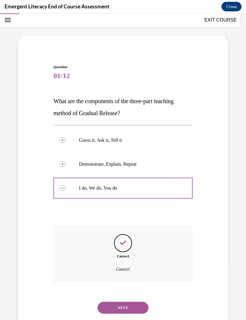
click at [128, 302] on button "NEXT" at bounding box center [122, 308] width 51 height 12
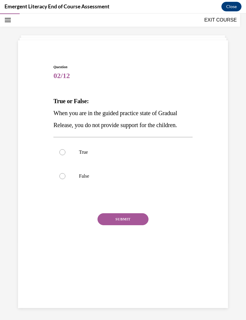
click at [63, 180] on label "False" at bounding box center [122, 176] width 139 height 24
click at [63, 179] on input "False" at bounding box center [62, 176] width 6 height 6
radio input "true"
click at [125, 219] on button "SUBMIT" at bounding box center [122, 219] width 51 height 12
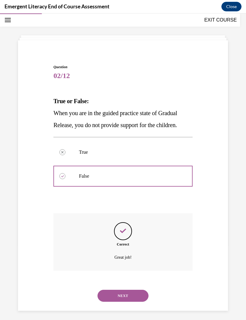
click at [125, 291] on button "NEXT" at bounding box center [122, 296] width 51 height 12
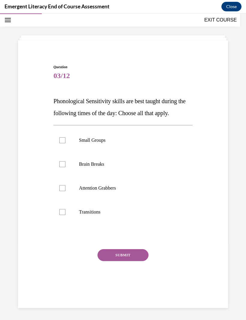
click at [64, 169] on label "Brain Breaks" at bounding box center [122, 164] width 139 height 24
click at [64, 167] on input "Brain Breaks" at bounding box center [62, 164] width 6 height 6
checkbox input "true"
click at [65, 191] on div at bounding box center [62, 188] width 6 height 6
click at [65, 191] on input "Attention Grabbers" at bounding box center [62, 188] width 6 height 6
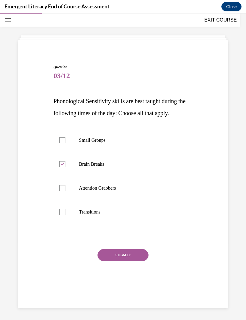
checkbox input "true"
click at [67, 215] on label "Transitions" at bounding box center [122, 212] width 139 height 24
click at [65, 215] on input "Transitions" at bounding box center [62, 212] width 6 height 6
checkbox input "true"
click at [124, 259] on button "SUBMIT" at bounding box center [122, 255] width 51 height 12
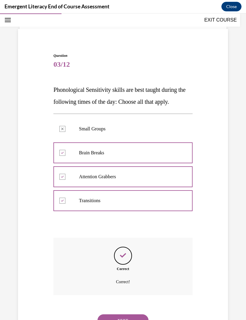
scroll to position [30, 0]
click at [125, 315] on button "NEXT" at bounding box center [122, 321] width 51 height 12
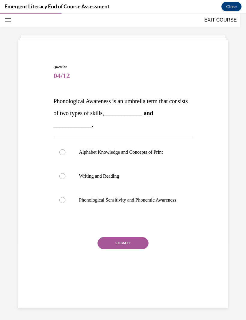
scroll to position [19, 0]
click at [66, 210] on label "Phonological Sensitivity and Phonemic Awareness" at bounding box center [122, 200] width 139 height 24
click at [65, 203] on input "Phonological Sensitivity and Phonemic Awareness" at bounding box center [62, 200] width 6 height 6
radio input "true"
click at [115, 249] on button "SUBMIT" at bounding box center [122, 243] width 51 height 12
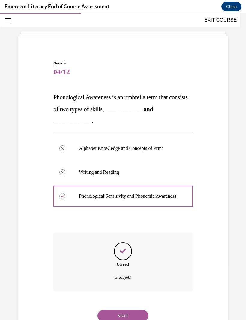
scroll to position [24, 0]
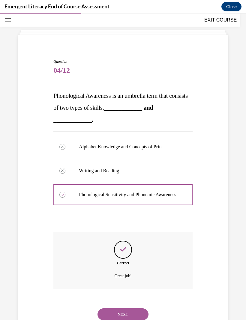
click at [123, 311] on button "NEXT" at bounding box center [122, 315] width 51 height 12
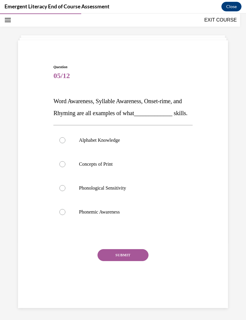
scroll to position [19, 0]
click at [65, 224] on label "Phonemic Awareness" at bounding box center [122, 212] width 139 height 24
click at [65, 215] on input "Phonemic Awareness" at bounding box center [62, 212] width 6 height 6
radio input "true"
click at [121, 261] on button "SUBMIT" at bounding box center [122, 255] width 51 height 12
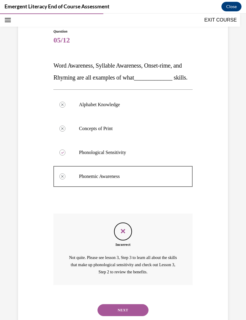
scroll to position [56, 0]
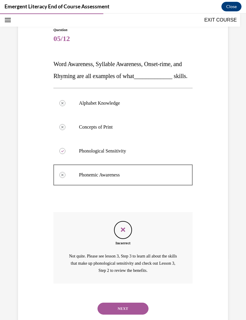
click at [119, 315] on button "NEXT" at bounding box center [122, 309] width 51 height 12
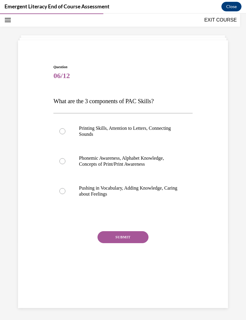
scroll to position [19, 0]
click at [60, 166] on label "Phonemic Awareness, Alphabet Knowledge, Concepts of Print/Print Awareness" at bounding box center [122, 161] width 139 height 30
click at [60, 164] on input "Phonemic Awareness, Alphabet Knowledge, Concepts of Print/Print Awareness" at bounding box center [62, 161] width 6 height 6
radio input "true"
click at [115, 240] on button "SUBMIT" at bounding box center [122, 237] width 51 height 12
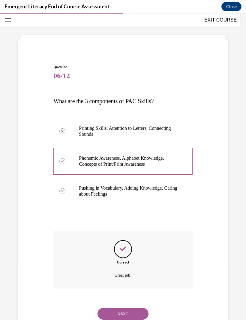
click at [128, 308] on button "NEXT" at bounding box center [122, 314] width 51 height 12
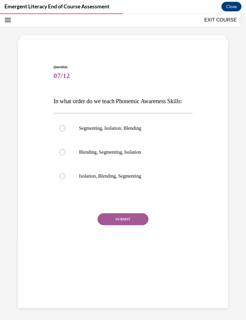
click at [63, 179] on div at bounding box center [62, 176] width 6 height 6
click at [63, 179] on input "Isolation, Blending, Segmenting" at bounding box center [62, 176] width 6 height 6
radio input "true"
click at [116, 225] on button "SUBMIT" at bounding box center [122, 219] width 51 height 12
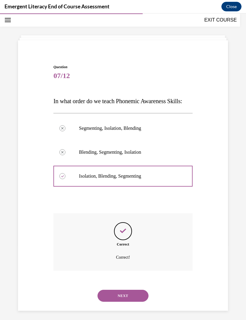
click at [133, 302] on button "NEXT" at bounding box center [122, 296] width 51 height 12
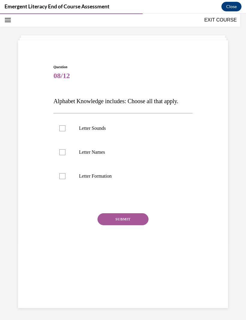
click at [61, 151] on div at bounding box center [62, 152] width 6 height 6
click at [61, 151] on input "Letter Names" at bounding box center [62, 152] width 6 height 6
checkbox input "true"
click at [64, 175] on div at bounding box center [62, 176] width 6 height 6
click at [64, 175] on input "Letter Formation" at bounding box center [62, 176] width 6 height 6
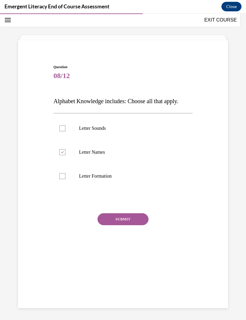
checkbox input "true"
click at [59, 134] on label "Letter Sounds" at bounding box center [122, 128] width 139 height 24
click at [59, 131] on input "Letter Sounds" at bounding box center [62, 128] width 6 height 6
checkbox input "true"
click at [65, 152] on div at bounding box center [62, 152] width 6 height 6
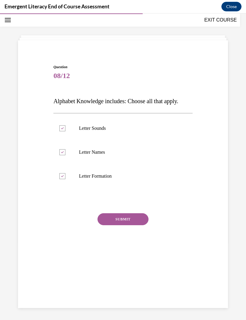
click at [65, 152] on input "Letter Names" at bounding box center [62, 152] width 6 height 6
click at [62, 151] on div at bounding box center [62, 152] width 6 height 6
click at [62, 151] on input "Letter Names" at bounding box center [62, 152] width 6 height 6
checkbox input "true"
click at [120, 220] on button "SUBMIT" at bounding box center [122, 219] width 51 height 12
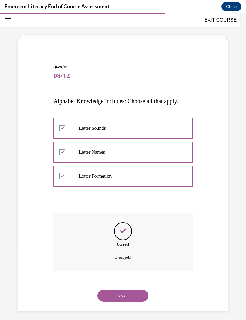
scroll to position [16, 0]
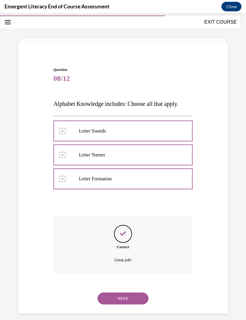
click at [123, 293] on button "NEXT" at bounding box center [122, 299] width 51 height 12
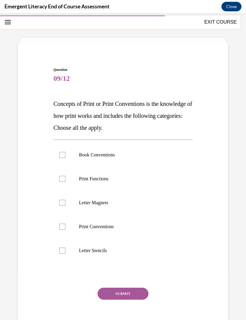
click at [69, 160] on label "Book Conventions" at bounding box center [122, 155] width 139 height 24
click at [65, 158] on input "Book Conventions" at bounding box center [62, 155] width 6 height 6
checkbox input "true"
click at [66, 177] on label "Print Functions" at bounding box center [122, 179] width 139 height 24
click at [65, 177] on input "Print Functions" at bounding box center [62, 179] width 6 height 6
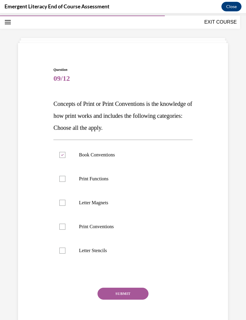
checkbox input "true"
click at [64, 230] on label "Print Conventions" at bounding box center [122, 227] width 139 height 24
click at [64, 230] on input "Print Conventions" at bounding box center [62, 227] width 6 height 6
checkbox input "true"
click at [116, 292] on button "SUBMIT" at bounding box center [122, 294] width 51 height 12
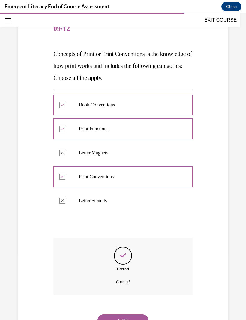
click at [123, 319] on button "NEXT" at bounding box center [122, 321] width 51 height 12
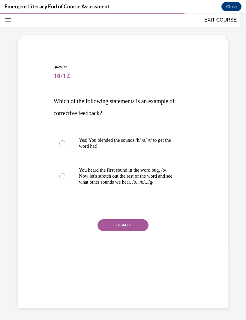
scroll to position [19, 0]
click at [66, 130] on label "Yes! You blended the sounds /h/ /a/ /t/ to get the word hat!" at bounding box center [122, 143] width 139 height 30
click at [65, 140] on input "Yes! You blended the sounds /h/ /a/ /t/ to get the word hat!" at bounding box center [62, 143] width 6 height 6
radio input "true"
click at [64, 131] on label "Yes! You blended the sounds /h/ /a/ /t/ to get the word hat!" at bounding box center [122, 143] width 139 height 30
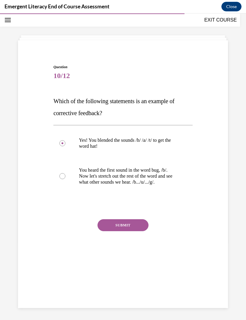
click at [64, 140] on input "Yes! You blended the sounds /h/ /a/ /t/ to get the word hat!" at bounding box center [62, 143] width 6 height 6
click at [56, 130] on label "Yes! You blended the sounds /h/ /a/ /t/ to get the word hat!" at bounding box center [122, 143] width 139 height 30
click at [59, 140] on input "Yes! You blended the sounds /h/ /a/ /t/ to get the word hat!" at bounding box center [62, 143] width 6 height 6
click at [57, 131] on label "Yes! You blended the sounds /h/ /a/ /t/ to get the word hat!" at bounding box center [122, 143] width 139 height 30
click at [59, 140] on input "Yes! You blended the sounds /h/ /a/ /t/ to get the word hat!" at bounding box center [62, 143] width 6 height 6
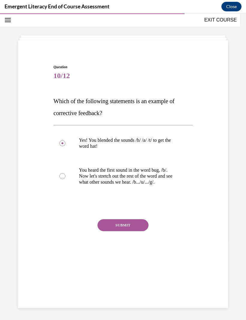
click at [63, 133] on label "Yes! You blended the sounds /h/ /a/ /t/ to get the word hat!" at bounding box center [122, 143] width 139 height 30
click at [63, 140] on input "Yes! You blended the sounds /h/ /a/ /t/ to get the word hat!" at bounding box center [62, 143] width 6 height 6
click at [66, 131] on label "Yes! You blended the sounds /h/ /a/ /t/ to get the word hat!" at bounding box center [122, 143] width 139 height 30
click at [65, 140] on input "Yes! You blended the sounds /h/ /a/ /t/ to get the word hat!" at bounding box center [62, 143] width 6 height 6
click at [65, 96] on p "Which of the following statements is an example of corrective feedback?" at bounding box center [122, 107] width 139 height 24
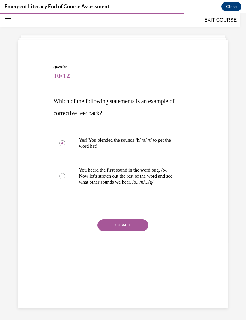
click at [63, 133] on label "Yes! You blended the sounds /h/ /a/ /t/ to get the word hat!" at bounding box center [122, 143] width 139 height 30
click at [63, 140] on input "Yes! You blended the sounds /h/ /a/ /t/ to get the word hat!" at bounding box center [62, 143] width 6 height 6
click at [64, 129] on label "Yes! You blended the sounds /h/ /a/ /t/ to get the word hat!" at bounding box center [122, 143] width 139 height 30
click at [64, 140] on input "Yes! You blended the sounds /h/ /a/ /t/ to get the word hat!" at bounding box center [62, 143] width 6 height 6
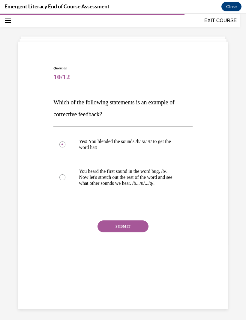
click at [63, 177] on div at bounding box center [62, 178] width 6 height 6
click at [63, 177] on input "You heard the first sound in the word bug, /b/. Now let's stretch out the rest …" at bounding box center [62, 178] width 6 height 6
radio input "true"
click at [63, 179] on div at bounding box center [62, 178] width 6 height 6
click at [63, 179] on input "You heard the first sound in the word bug, /b/. Now let's stretch out the rest …" at bounding box center [62, 178] width 6 height 6
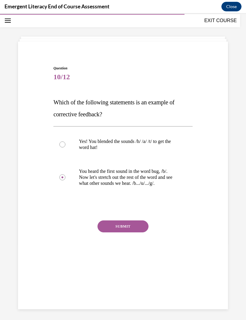
click at [128, 228] on button "SUBMIT" at bounding box center [122, 227] width 51 height 12
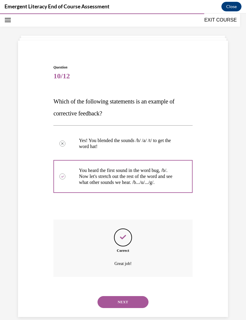
scroll to position [19, 0]
click at [129, 296] on button "NEXT" at bounding box center [122, 302] width 51 height 12
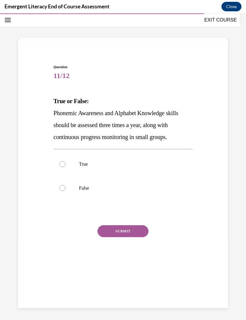
click at [60, 169] on label "True" at bounding box center [122, 164] width 139 height 24
click at [60, 167] on input "True" at bounding box center [62, 164] width 6 height 6
radio input "true"
click at [118, 230] on button "SUBMIT" at bounding box center [122, 231] width 51 height 12
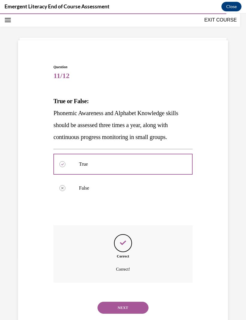
click at [120, 302] on button "NEXT" at bounding box center [122, 308] width 51 height 12
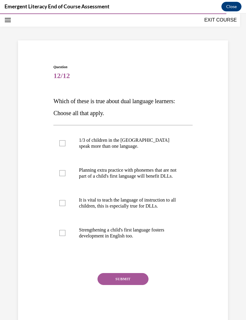
click at [63, 145] on div at bounding box center [62, 143] width 6 height 6
click at [63, 145] on input "1/3 of children in the [GEOGRAPHIC_DATA] speak more than one language." at bounding box center [62, 143] width 6 height 6
checkbox input "true"
click at [63, 179] on label "Planning extra practice with phonemes that are not part of a child's first lang…" at bounding box center [122, 173] width 139 height 30
click at [63, 176] on input "Planning extra practice with phonemes that are not part of a child's first lang…" at bounding box center [62, 173] width 6 height 6
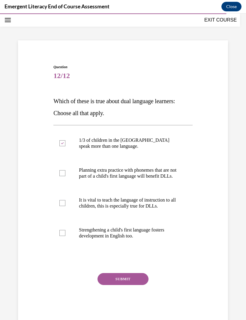
checkbox input "true"
click at [66, 210] on label "It is vital to teach the language of instruction to all children, this is espec…" at bounding box center [122, 203] width 139 height 30
click at [65, 206] on input "It is vital to teach the language of instruction to all children, this is espec…" at bounding box center [62, 203] width 6 height 6
checkbox input "true"
click at [66, 240] on label "Strengthening a child's first language fosters development in English too." at bounding box center [122, 233] width 139 height 30
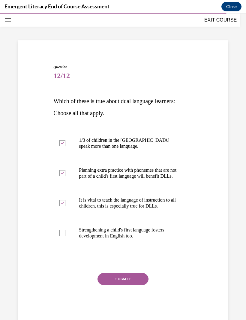
click at [65, 236] on input "Strengthening a child's first language fosters development in English too." at bounding box center [62, 233] width 6 height 6
checkbox input "true"
click at [124, 285] on button "SUBMIT" at bounding box center [122, 279] width 51 height 12
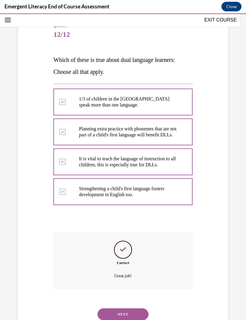
click at [123, 317] on button "NEXT" at bounding box center [122, 315] width 51 height 12
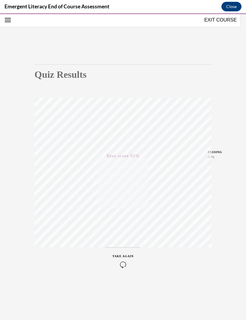
click at [214, 21] on button "EXIT COURSE" at bounding box center [220, 19] width 36 height 7
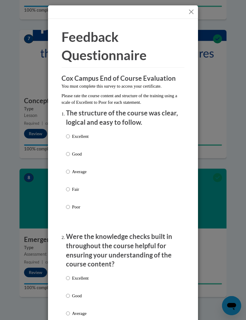
click at [191, 10] on button "Close" at bounding box center [190, 11] width 7 height 7
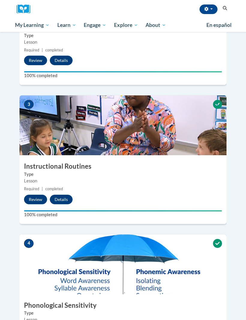
scroll to position [371, 0]
